Goal: Information Seeking & Learning: Learn about a topic

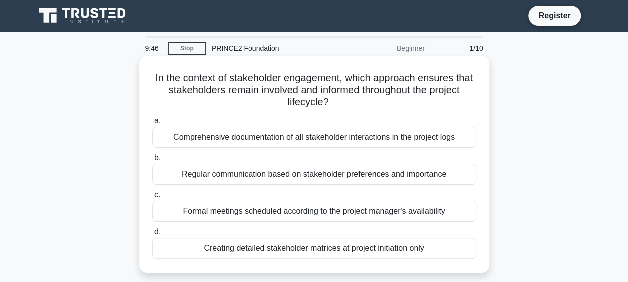
click at [323, 175] on div "Regular communication based on stakeholder preferences and importance" at bounding box center [314, 174] width 324 height 21
click at [152, 161] on input "b. Regular communication based on stakeholder preferences and importance" at bounding box center [152, 158] width 0 height 6
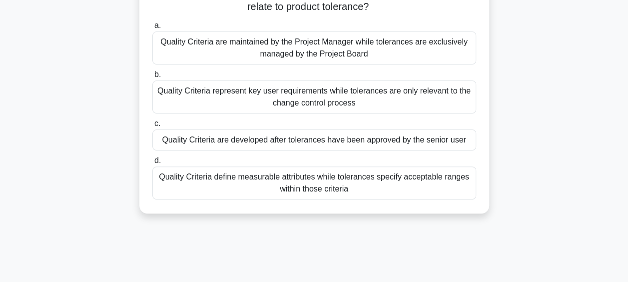
scroll to position [100, 0]
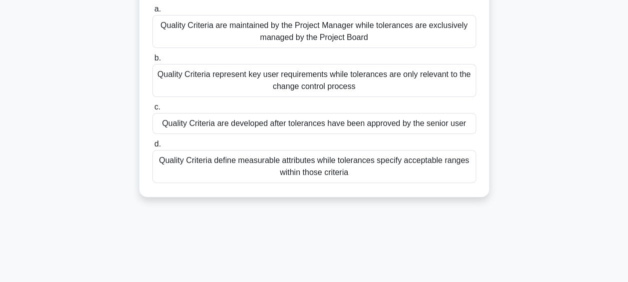
click at [341, 168] on div "Quality Criteria define measurable attributes while tolerances specify acceptab…" at bounding box center [314, 166] width 324 height 33
click at [152, 147] on input "d. Quality Criteria define measurable attributes while tolerances specify accep…" at bounding box center [152, 144] width 0 height 6
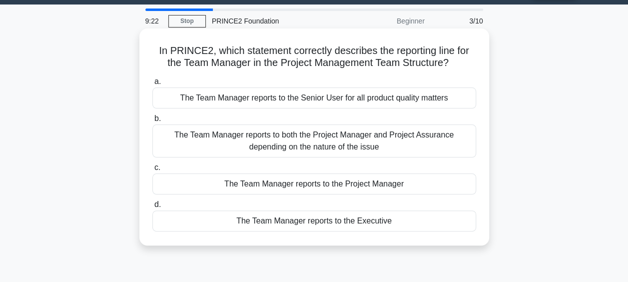
scroll to position [0, 0]
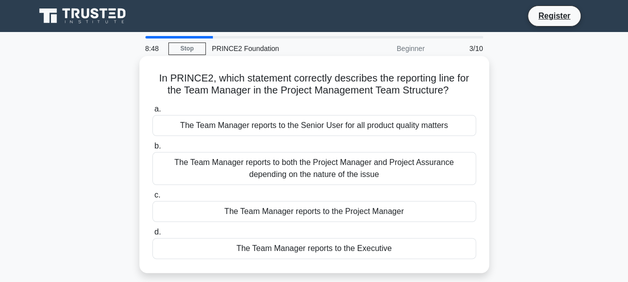
click at [357, 171] on div "The Team Manager reports to both the Project Manager and Project Assurance depe…" at bounding box center [314, 168] width 324 height 33
click at [152, 149] on input "b. The Team Manager reports to both the Project Manager and Project Assurance d…" at bounding box center [152, 146] width 0 height 6
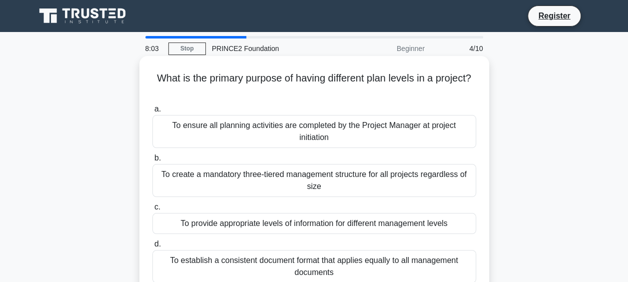
click at [327, 193] on div "To create a mandatory three-tiered management structure for all projects regard…" at bounding box center [314, 180] width 324 height 33
click at [152, 161] on input "b. To create a mandatory three-tiered management structure for all projects reg…" at bounding box center [152, 158] width 0 height 6
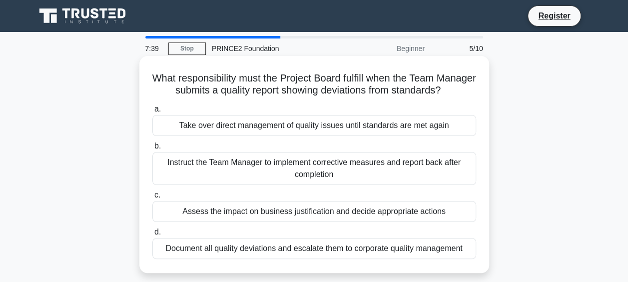
click at [339, 222] on div "Assess the impact on business justification and decide appropriate actions" at bounding box center [314, 211] width 324 height 21
click at [152, 198] on input "c. Assess the impact on business justification and decide appropriate actions" at bounding box center [152, 195] width 0 height 6
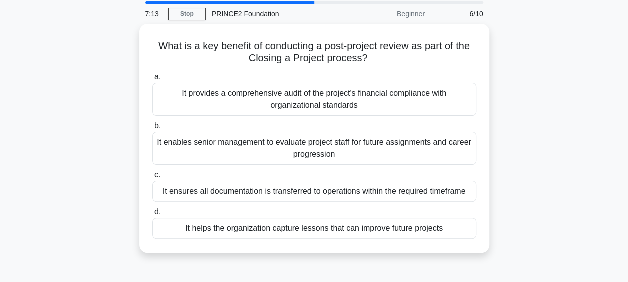
scroll to position [50, 0]
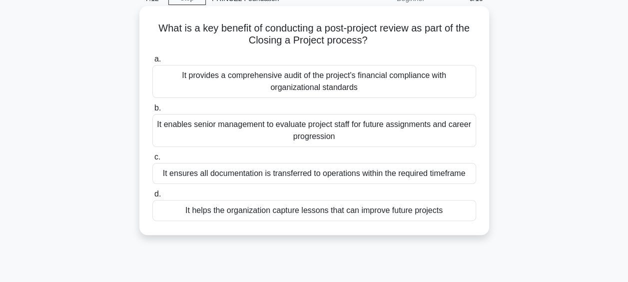
click at [320, 212] on div "It helps the organization capture lessons that can improve future projects" at bounding box center [314, 210] width 324 height 21
click at [152, 197] on input "d. It helps the organization capture lessons that can improve future projects" at bounding box center [152, 194] width 0 height 6
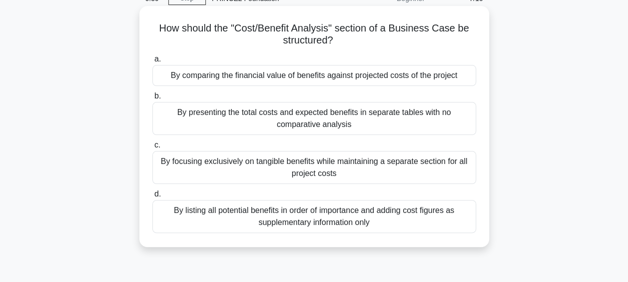
scroll to position [0, 0]
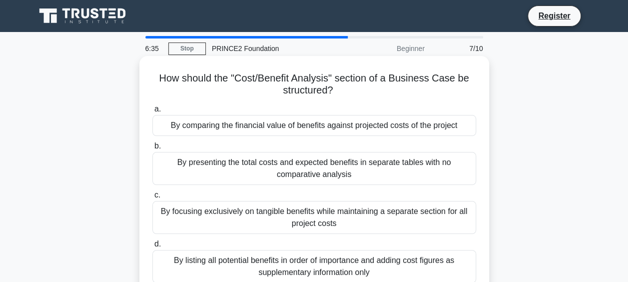
click at [347, 128] on div "By comparing the financial value of benefits against projected costs of the pro…" at bounding box center [314, 125] width 324 height 21
click at [152, 112] on input "a. By comparing the financial value of benefits against projected costs of the …" at bounding box center [152, 109] width 0 height 6
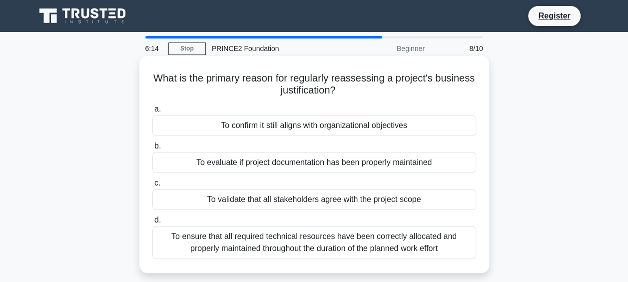
click at [330, 128] on div "To confirm it still aligns with organizational objectives" at bounding box center [314, 125] width 324 height 21
click at [152, 112] on input "a. To confirm it still aligns with organizational objectives" at bounding box center [152, 109] width 0 height 6
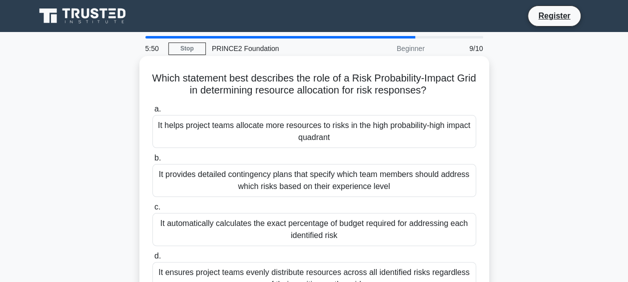
scroll to position [50, 0]
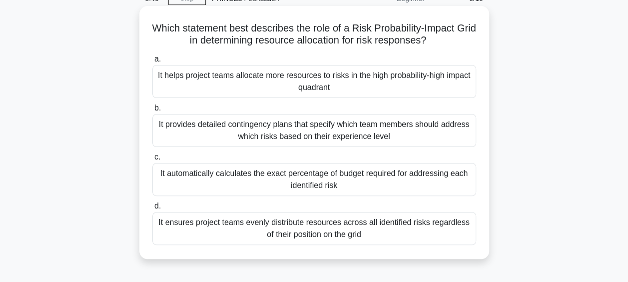
click at [332, 135] on div "It provides detailed contingency plans that specify which team members should a…" at bounding box center [314, 130] width 324 height 33
click at [152, 111] on input "b. It provides detailed contingency plans that specify which team members shoul…" at bounding box center [152, 108] width 0 height 6
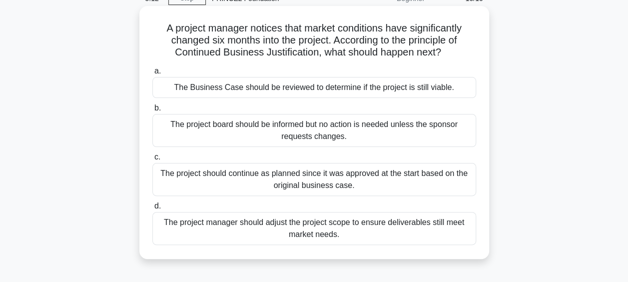
click at [354, 233] on div "The project manager should adjust the project scope to ensure deliverables stil…" at bounding box center [314, 228] width 324 height 33
click at [152, 209] on input "d. The project manager should adjust the project scope to ensure deliverables s…" at bounding box center [152, 206] width 0 height 6
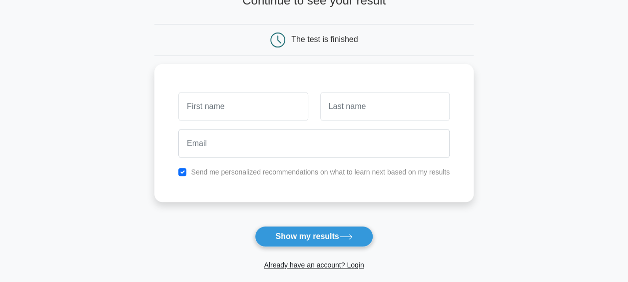
scroll to position [100, 0]
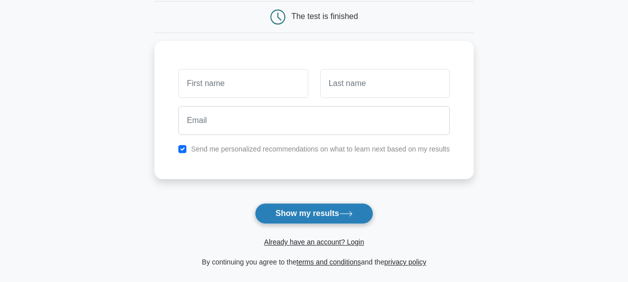
click at [329, 207] on button "Show my results" at bounding box center [314, 213] width 118 height 21
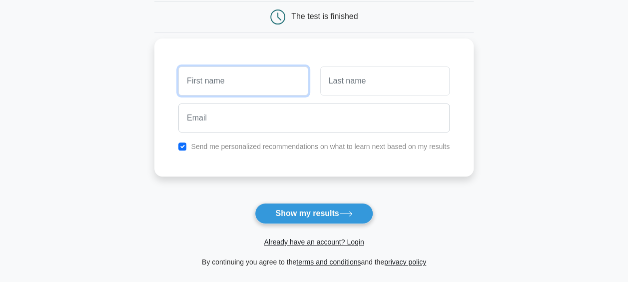
click at [266, 85] on input "text" at bounding box center [242, 80] width 129 height 29
type input "Marina"
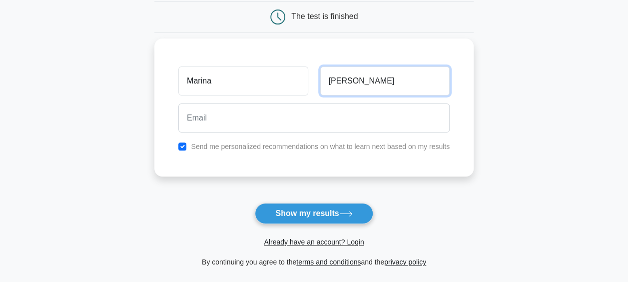
type input "Latham"
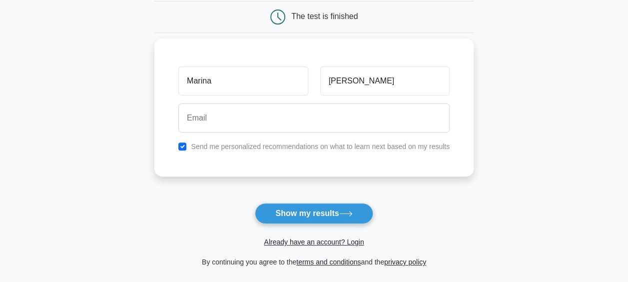
click at [277, 147] on label "Send me personalized recommendations on what to learn next based on my results" at bounding box center [320, 146] width 259 height 8
click at [183, 143] on input "checkbox" at bounding box center [182, 146] width 8 height 8
checkbox input "false"
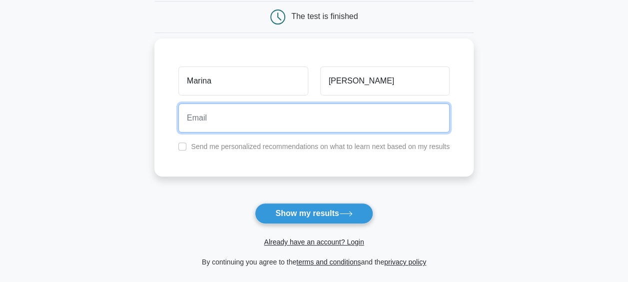
click at [212, 129] on input "email" at bounding box center [313, 117] width 271 height 29
type input "m"
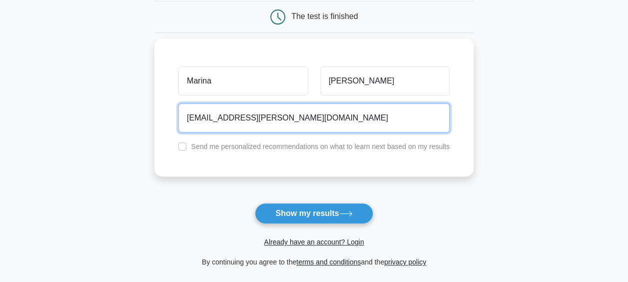
type input "marina.latham@ncrvoyix.com"
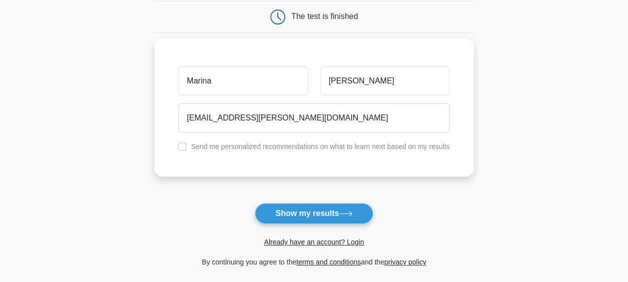
click at [306, 147] on label "Send me personalized recommendations on what to learn next based on my results" at bounding box center [320, 146] width 259 height 8
click at [184, 147] on input "checkbox" at bounding box center [182, 146] width 8 height 8
checkbox input "true"
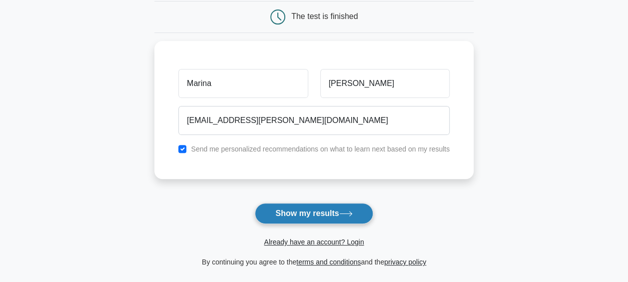
click at [327, 207] on button "Show my results" at bounding box center [314, 213] width 118 height 21
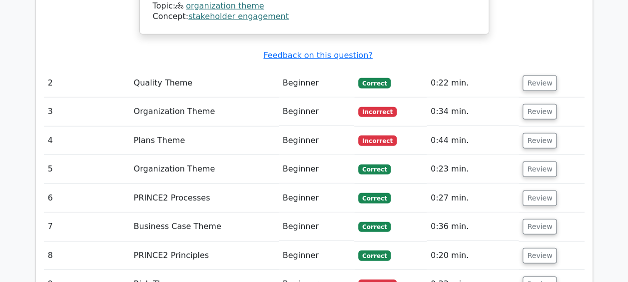
scroll to position [1399, 0]
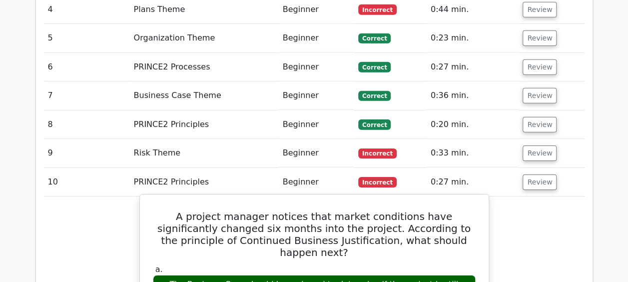
scroll to position [1499, 0]
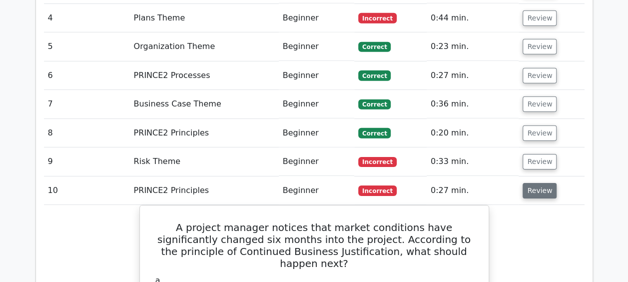
click at [540, 183] on button "Review" at bounding box center [540, 190] width 34 height 15
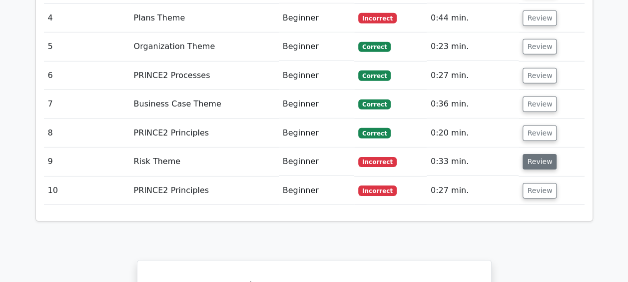
click at [538, 154] on button "Review" at bounding box center [540, 161] width 34 height 15
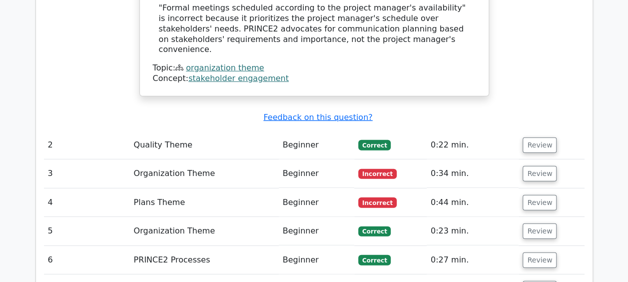
scroll to position [1299, 0]
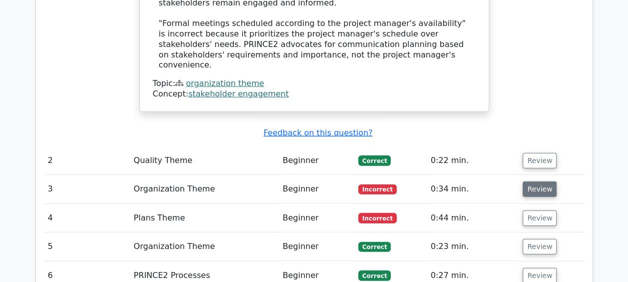
click at [525, 181] on button "Review" at bounding box center [540, 188] width 34 height 15
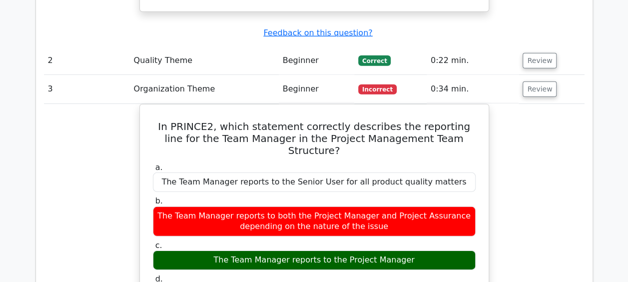
scroll to position [1399, 0]
click at [540, 81] on button "Review" at bounding box center [540, 88] width 34 height 15
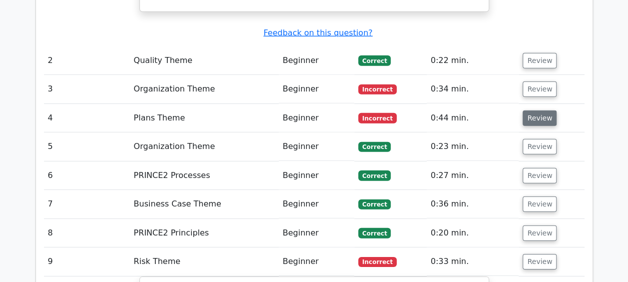
click at [536, 110] on button "Review" at bounding box center [540, 117] width 34 height 15
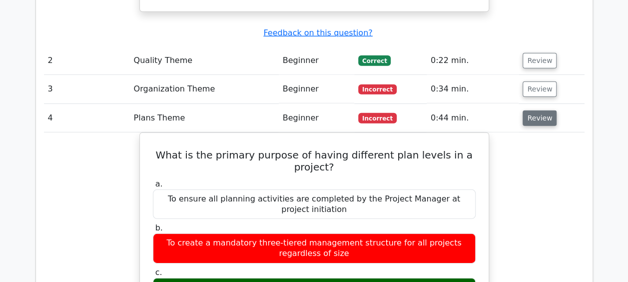
click at [540, 110] on button "Review" at bounding box center [540, 117] width 34 height 15
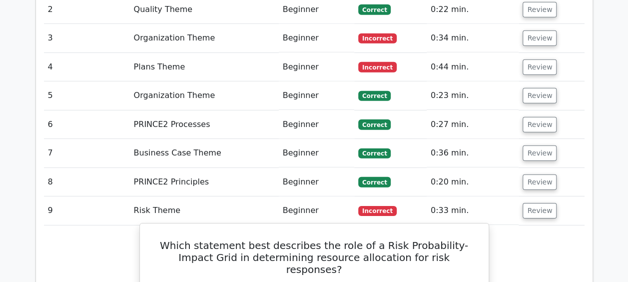
scroll to position [1549, 0]
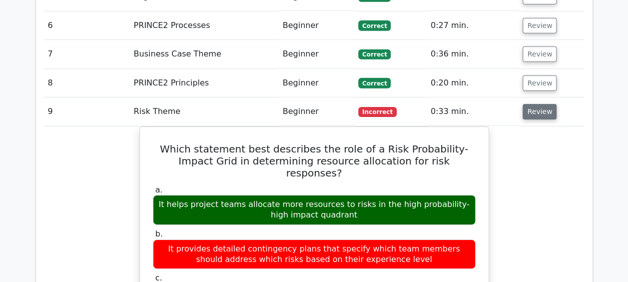
click at [529, 104] on button "Review" at bounding box center [540, 111] width 34 height 15
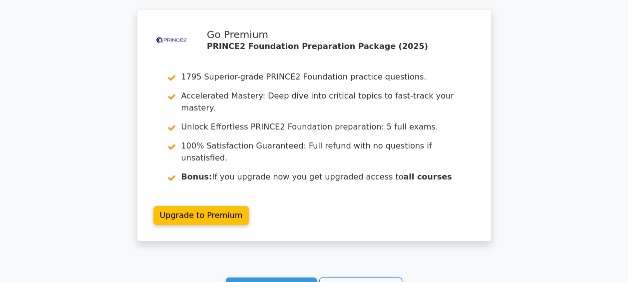
scroll to position [1828, 0]
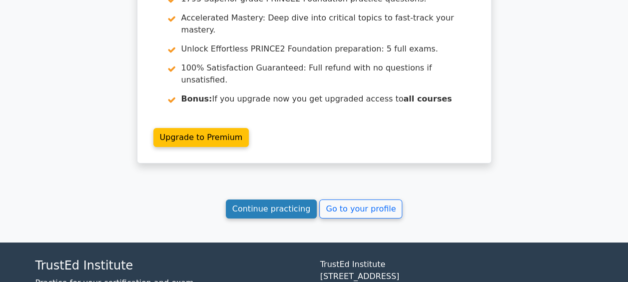
click at [274, 199] on link "Continue practicing" at bounding box center [271, 208] width 91 height 19
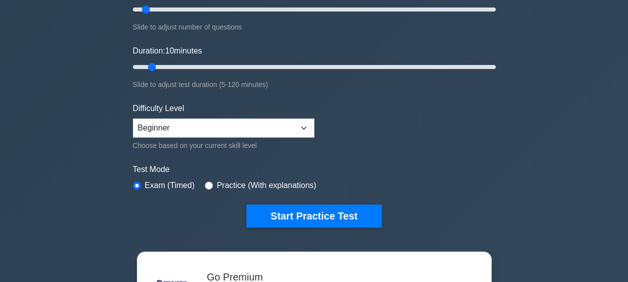
scroll to position [150, 0]
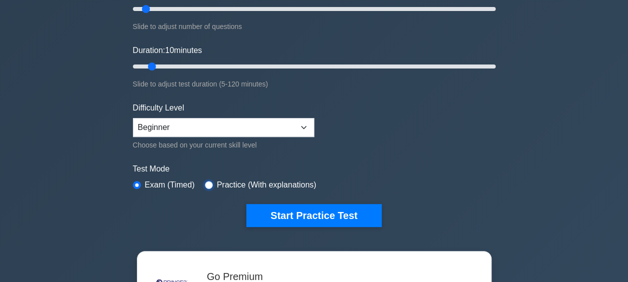
click at [205, 181] on input "radio" at bounding box center [209, 185] width 8 height 8
radio input "true"
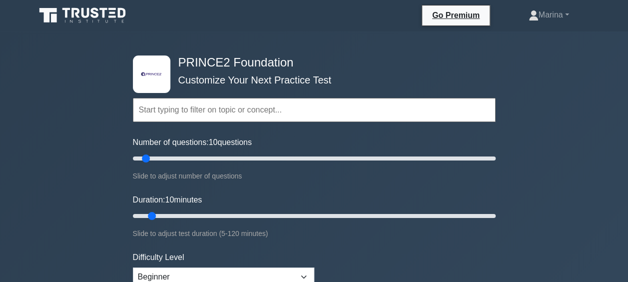
scroll to position [0, 0]
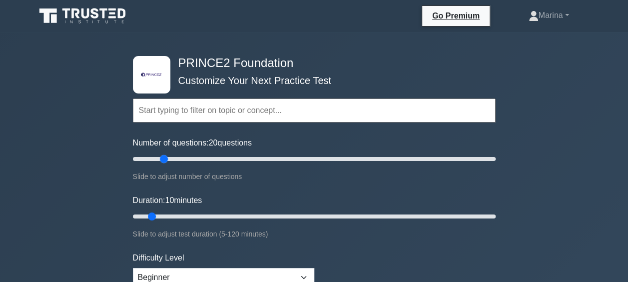
drag, startPoint x: 146, startPoint y: 157, endPoint x: 164, endPoint y: 158, distance: 18.5
type input "20"
click at [164, 158] on input "Number of questions: 20 questions" at bounding box center [314, 159] width 363 height 12
drag, startPoint x: 151, startPoint y: 215, endPoint x: 195, endPoint y: 217, distance: 44.1
type input "25"
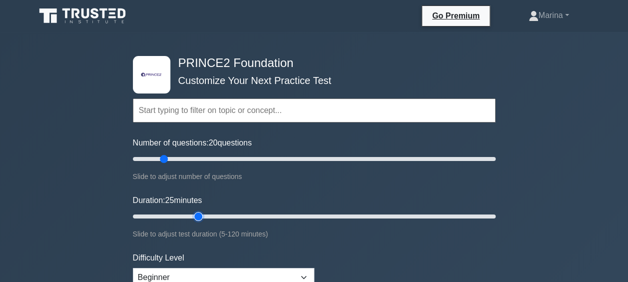
click at [195, 217] on input "Duration: 25 minutes" at bounding box center [314, 216] width 363 height 12
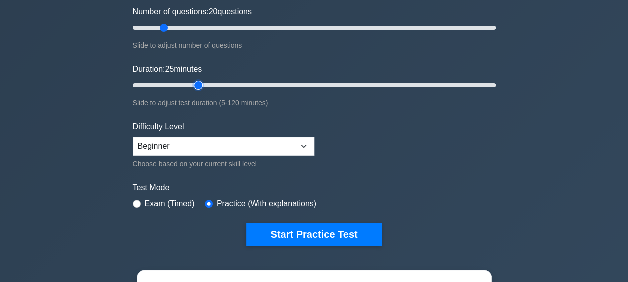
scroll to position [150, 0]
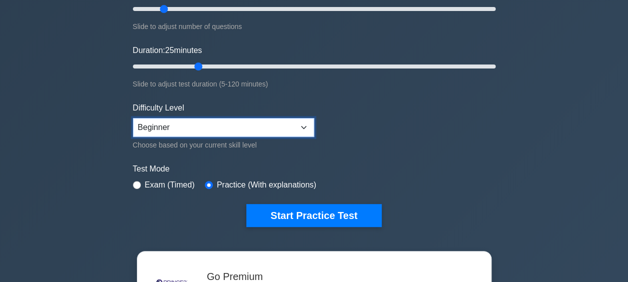
click at [304, 125] on select "Beginner Intermediate Expert" at bounding box center [223, 127] width 181 height 19
select select "intermediate"
click at [133, 118] on select "Beginner Intermediate Expert" at bounding box center [223, 127] width 181 height 19
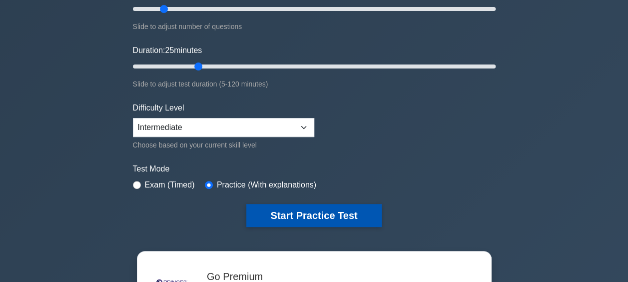
click at [311, 214] on button "Start Practice Test" at bounding box center [313, 215] width 135 height 23
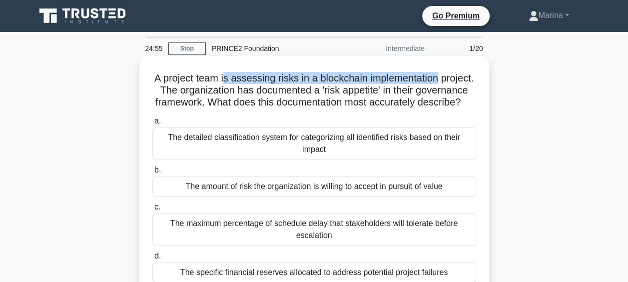
drag, startPoint x: 240, startPoint y: 79, endPoint x: 460, endPoint y: 78, distance: 220.4
click at [460, 78] on h5 "A project team is assessing risks in a blockchain implementation project. The o…" at bounding box center [314, 90] width 326 height 37
drag, startPoint x: 175, startPoint y: 90, endPoint x: 447, endPoint y: 114, distance: 273.4
click at [447, 109] on h5 "A project team is assessing risks in a blockchain implementation project. The o…" at bounding box center [314, 90] width 326 height 37
click at [280, 100] on h5 "A project team is assessing risks in a blockchain implementation project. The o…" at bounding box center [314, 90] width 326 height 37
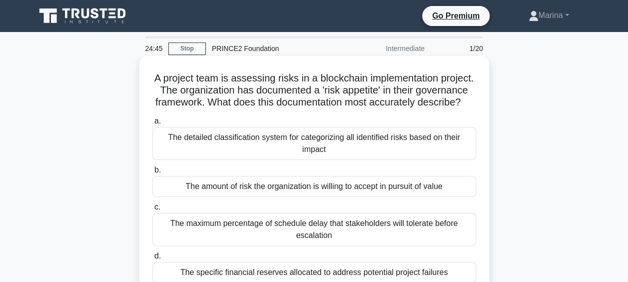
click at [196, 78] on h5 "A project team is assessing risks in a blockchain implementation project. The o…" at bounding box center [314, 90] width 326 height 37
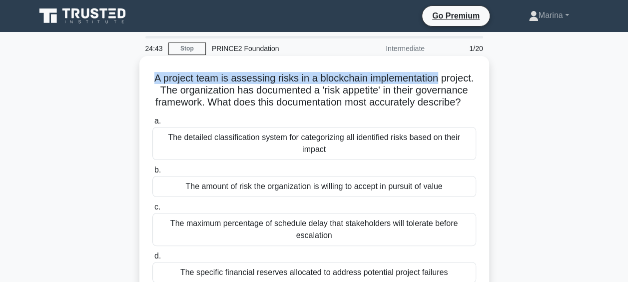
drag, startPoint x: 171, startPoint y: 78, endPoint x: 480, endPoint y: 78, distance: 308.9
click at [480, 78] on div "A project team is assessing risks in a blockchain implementation project. The o…" at bounding box center [314, 184] width 342 height 249
drag, startPoint x: 177, startPoint y: 89, endPoint x: 371, endPoint y: 111, distance: 195.2
click at [371, 109] on h5 "A project team is assessing risks in a blockchain implementation project. The o…" at bounding box center [314, 90] width 326 height 37
drag, startPoint x: 371, startPoint y: 111, endPoint x: 309, endPoint y: 100, distance: 62.9
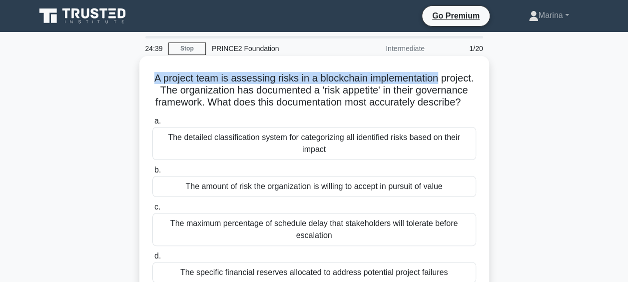
click at [312, 101] on h5 "A project team is assessing risks in a blockchain implementation project. The o…" at bounding box center [314, 90] width 326 height 37
click at [214, 90] on h5 "A project team is assessing risks in a blockchain implementation project. The o…" at bounding box center [314, 90] width 326 height 37
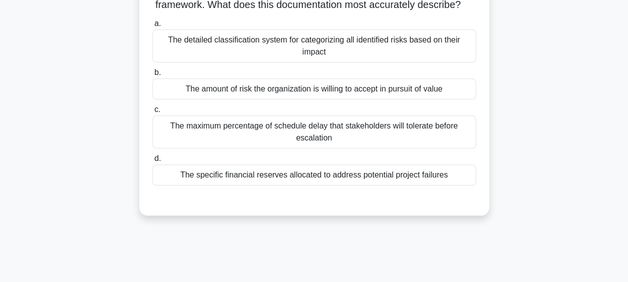
scroll to position [100, 0]
